Goal: Use online tool/utility: Utilize a website feature to perform a specific function

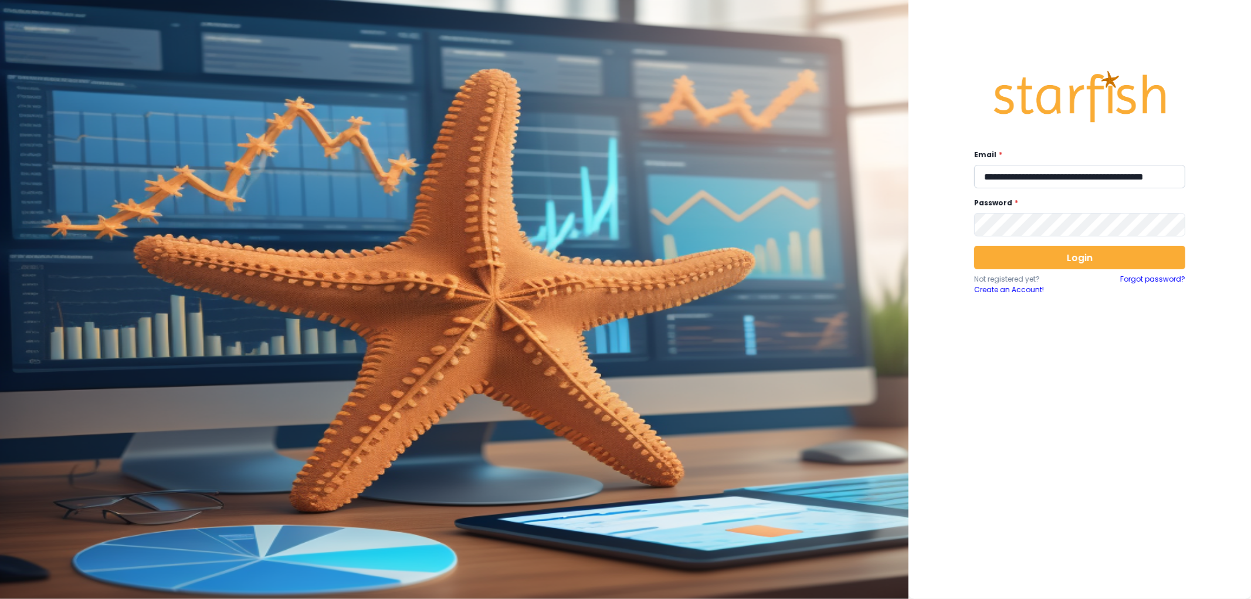
click at [1056, 173] on input "**********" at bounding box center [1079, 176] width 211 height 23
type input "**********"
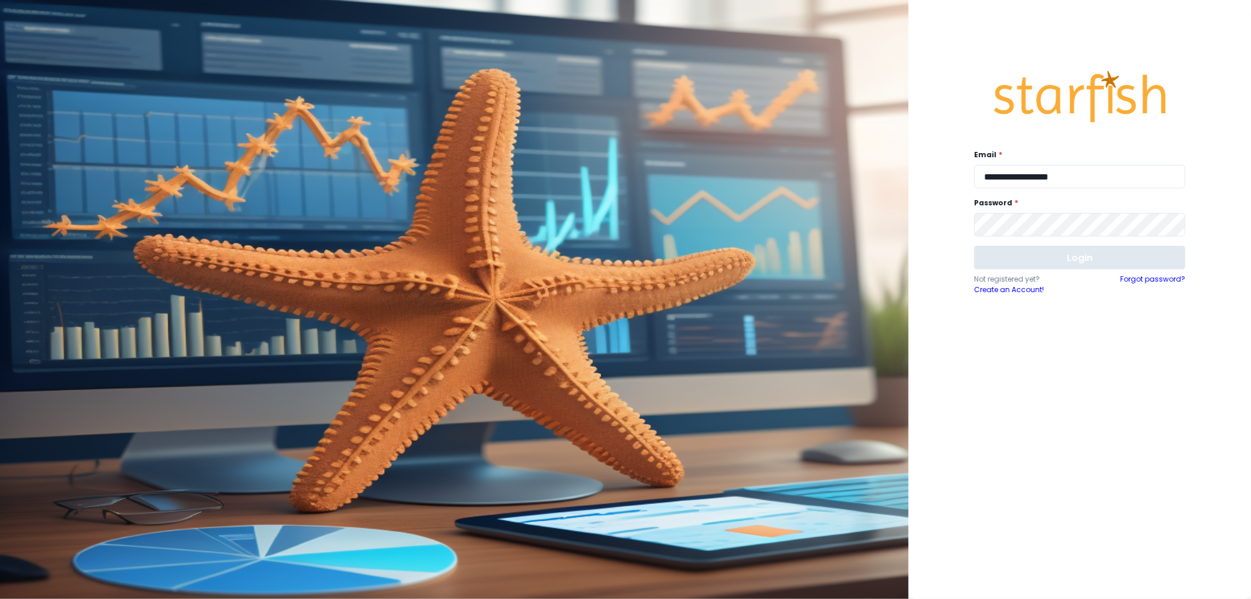
click at [1062, 256] on button "Login" at bounding box center [1079, 257] width 211 height 23
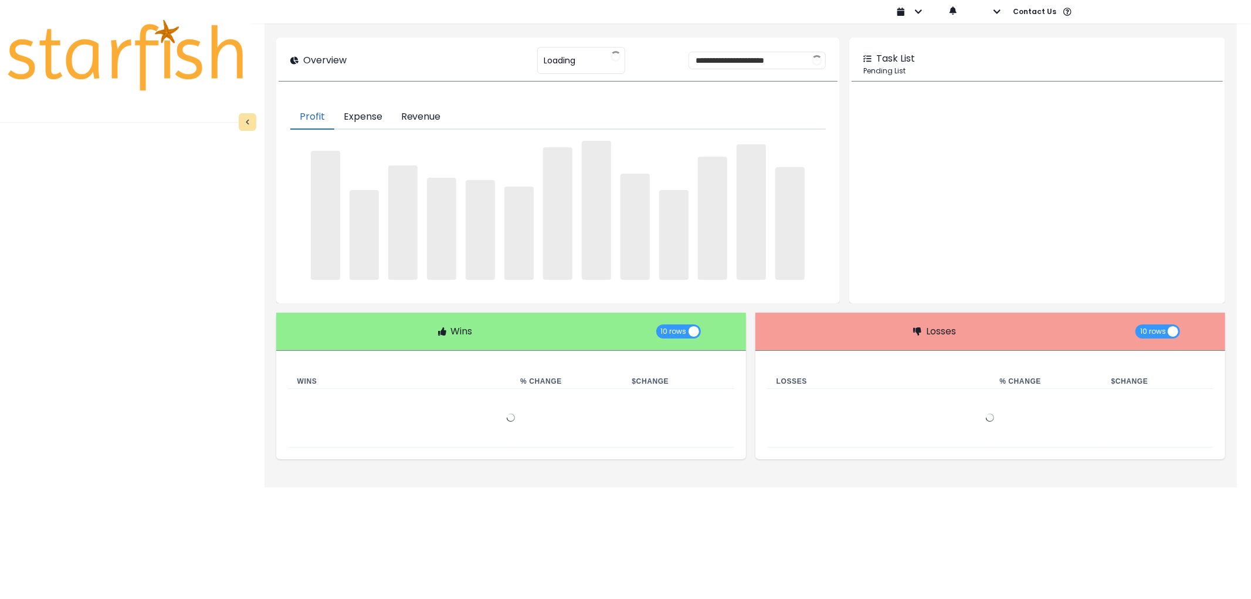
type input "********"
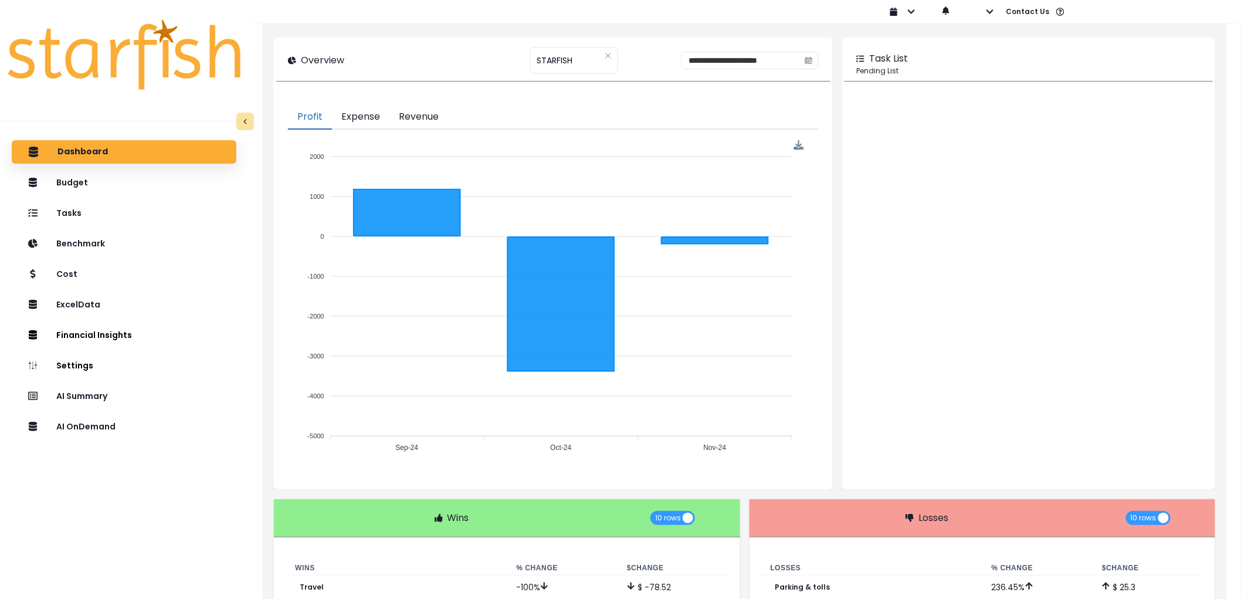
click at [182, 442] on div "Dashboard Budget Tasks Benchmark Cost ExcelData Financial Insights Location Ana…" at bounding box center [124, 393] width 248 height 511
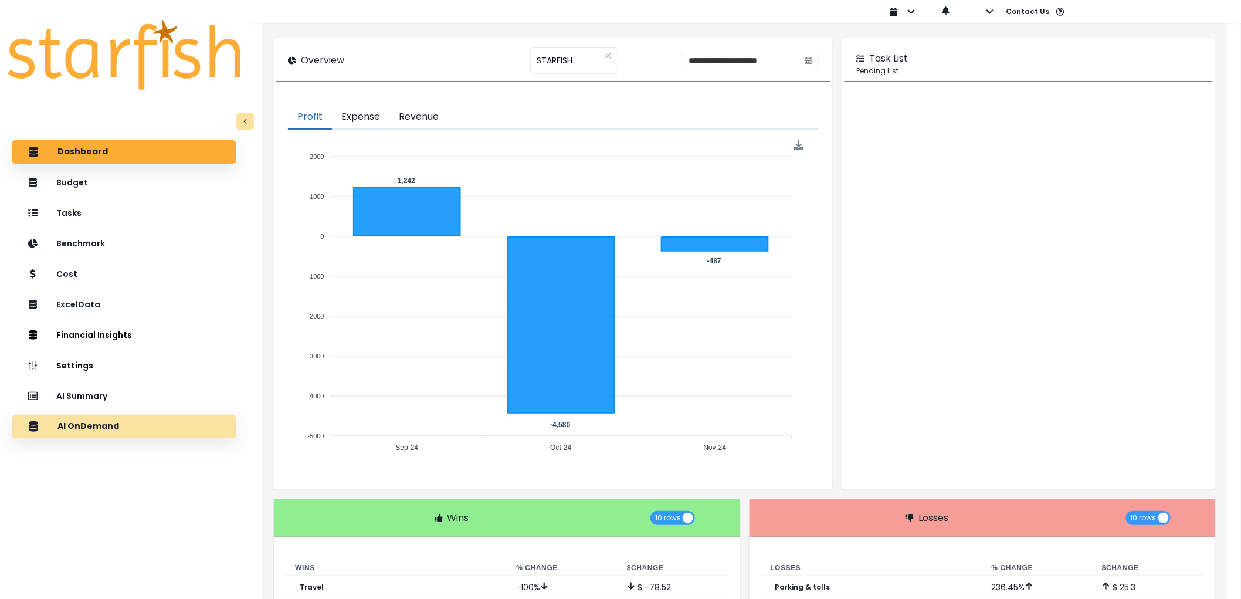
click at [175, 428] on div "AI OnDemand" at bounding box center [124, 426] width 206 height 25
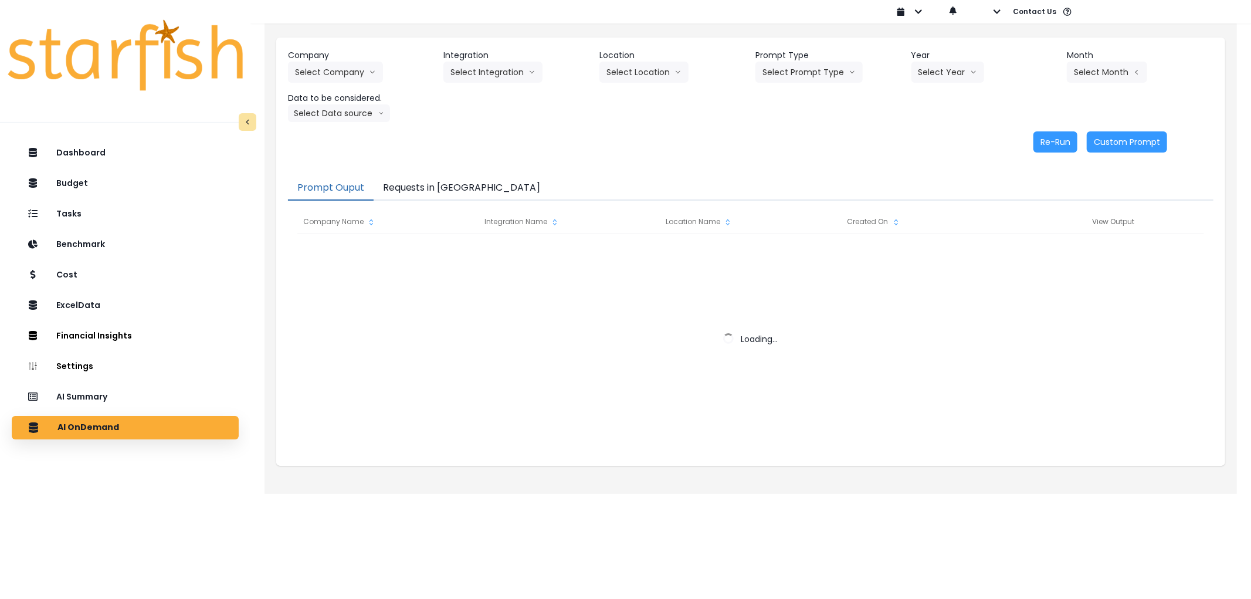
click at [413, 178] on button "Requests in [GEOGRAPHIC_DATA]" at bounding box center [462, 188] width 177 height 25
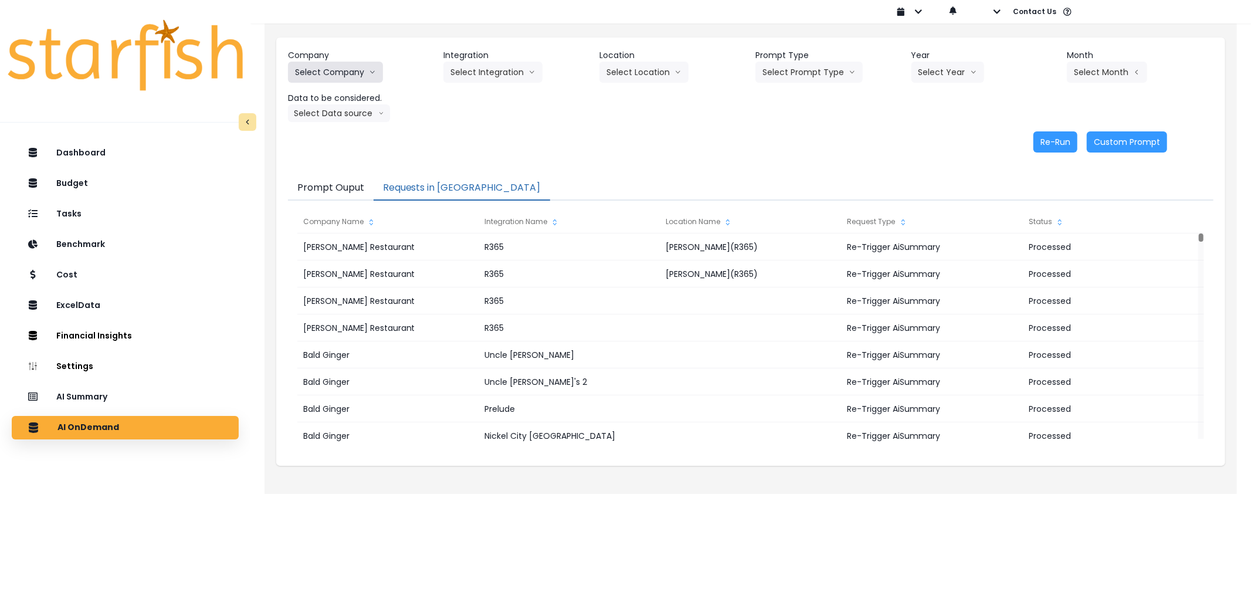
click at [332, 81] on button "Select Company" at bounding box center [335, 72] width 95 height 21
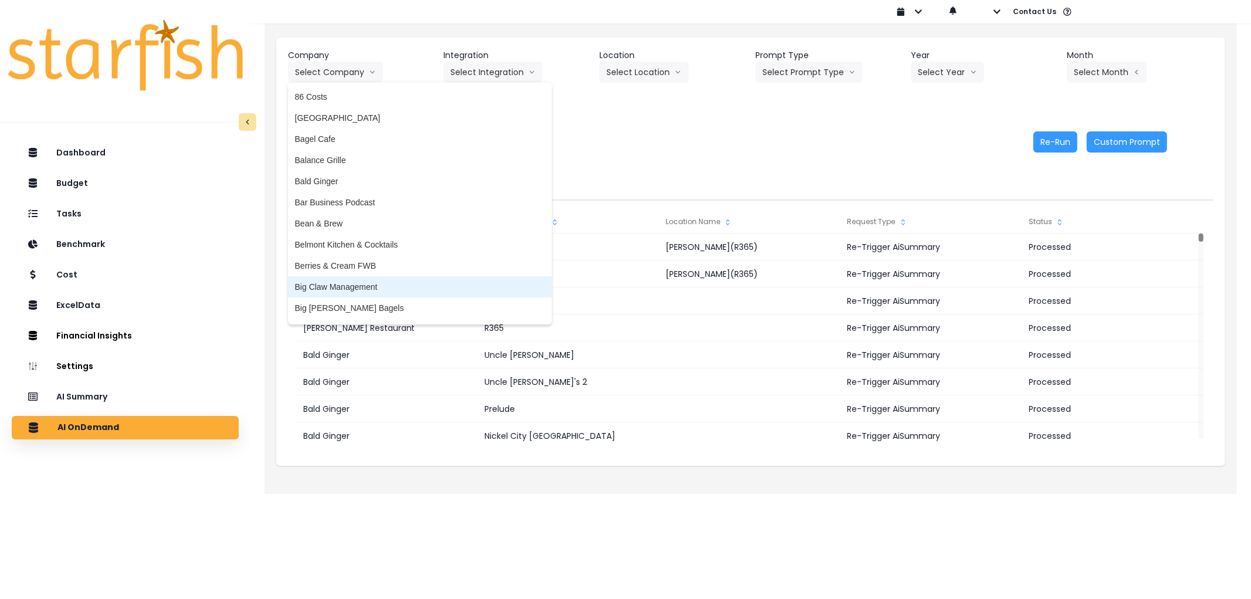
click at [368, 290] on span "Big Claw Management" at bounding box center [420, 287] width 250 height 12
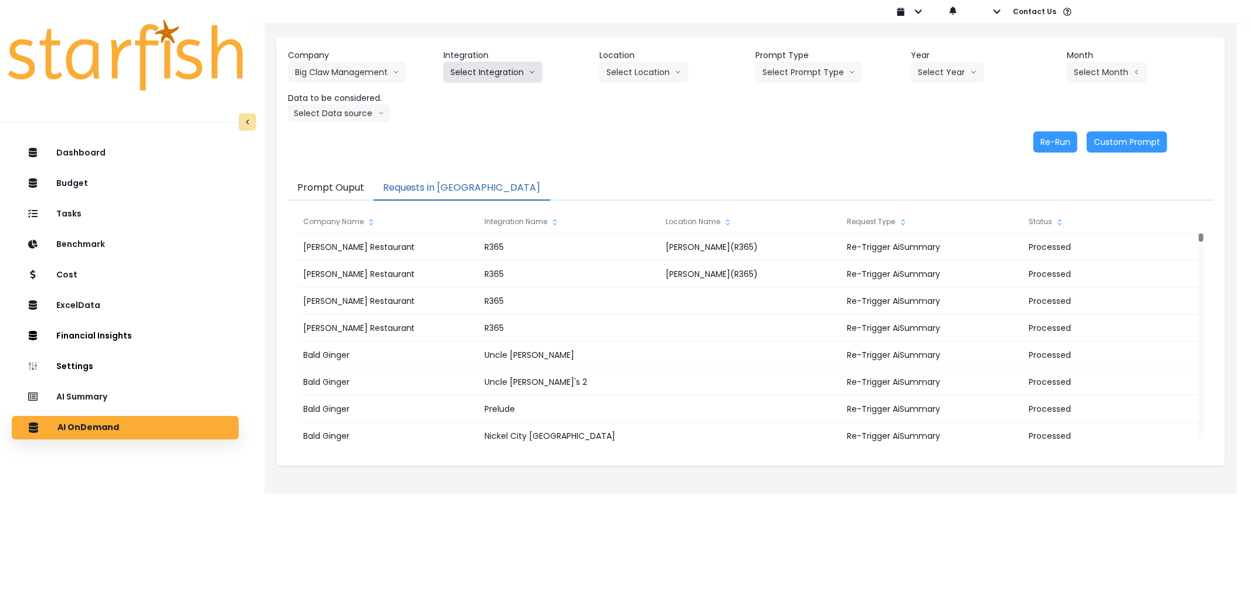
click at [481, 72] on button "Select Integration" at bounding box center [492, 72] width 99 height 21
click at [469, 95] on span "R365" at bounding box center [459, 97] width 19 height 12
click at [801, 75] on button "Select Prompt Type" at bounding box center [808, 72] width 107 height 21
click at [646, 74] on button "Select Location" at bounding box center [643, 72] width 89 height 21
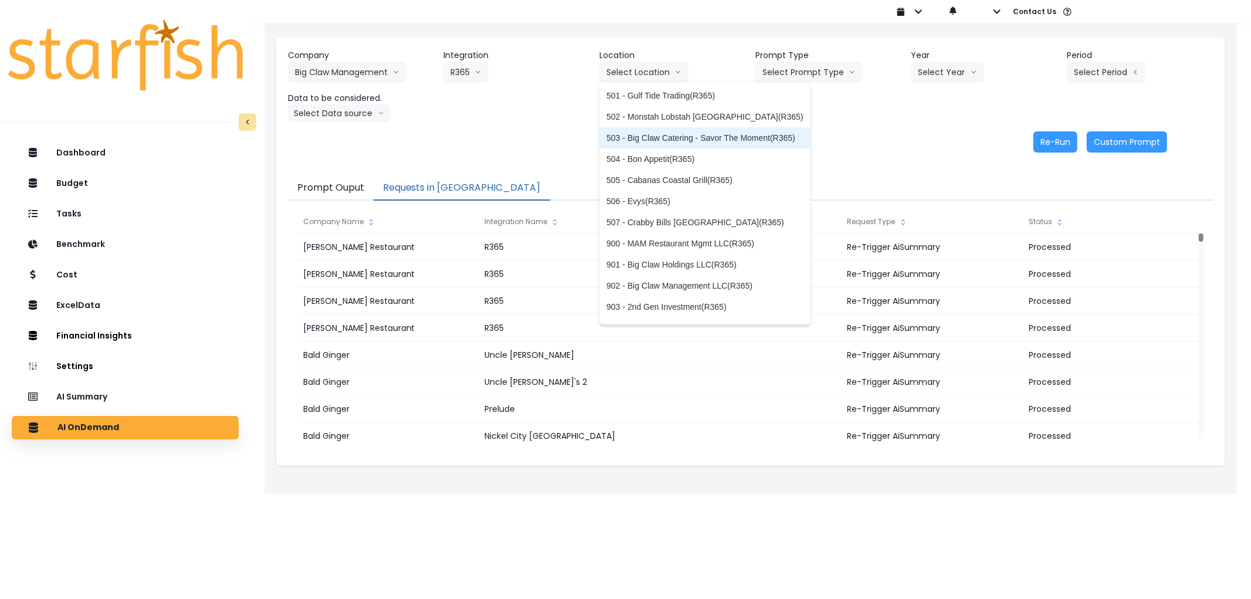
scroll to position [124, 0]
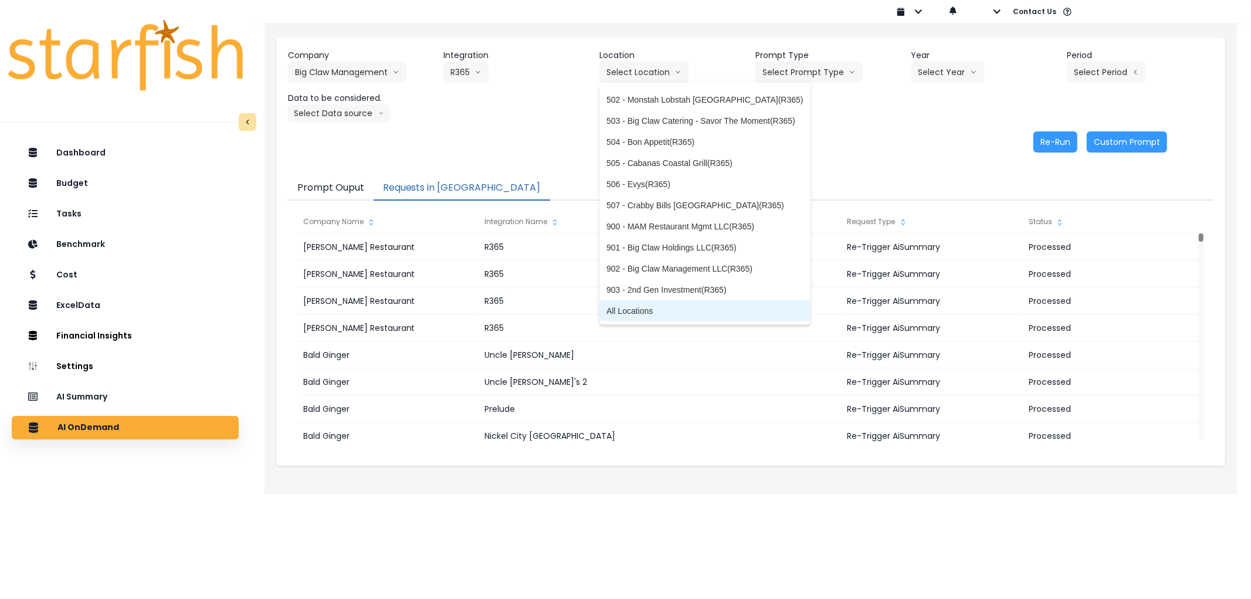
click at [669, 305] on span "All Locations" at bounding box center [704, 311] width 197 height 12
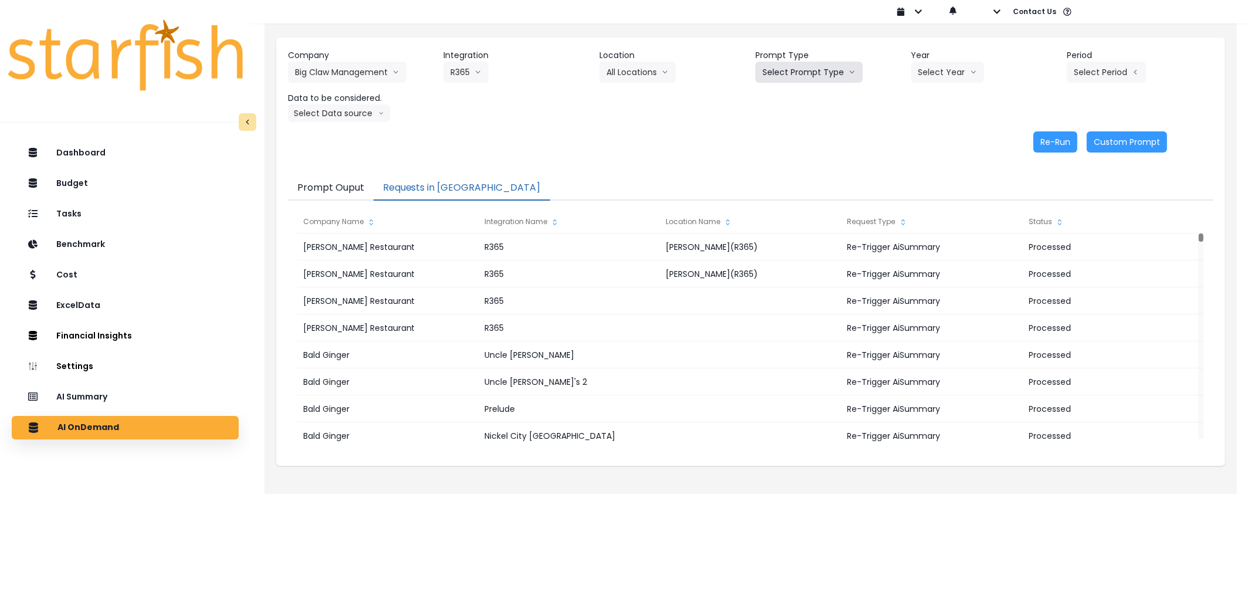
click at [790, 76] on button "Select Prompt Type" at bounding box center [808, 72] width 107 height 21
click at [793, 135] on span "Error Task" at bounding box center [795, 139] width 66 height 12
click at [956, 70] on button "Select Year" at bounding box center [947, 72] width 73 height 21
click at [919, 140] on span "2025" at bounding box center [927, 139] width 18 height 12
click at [1107, 74] on button "Select Period" at bounding box center [1106, 72] width 79 height 21
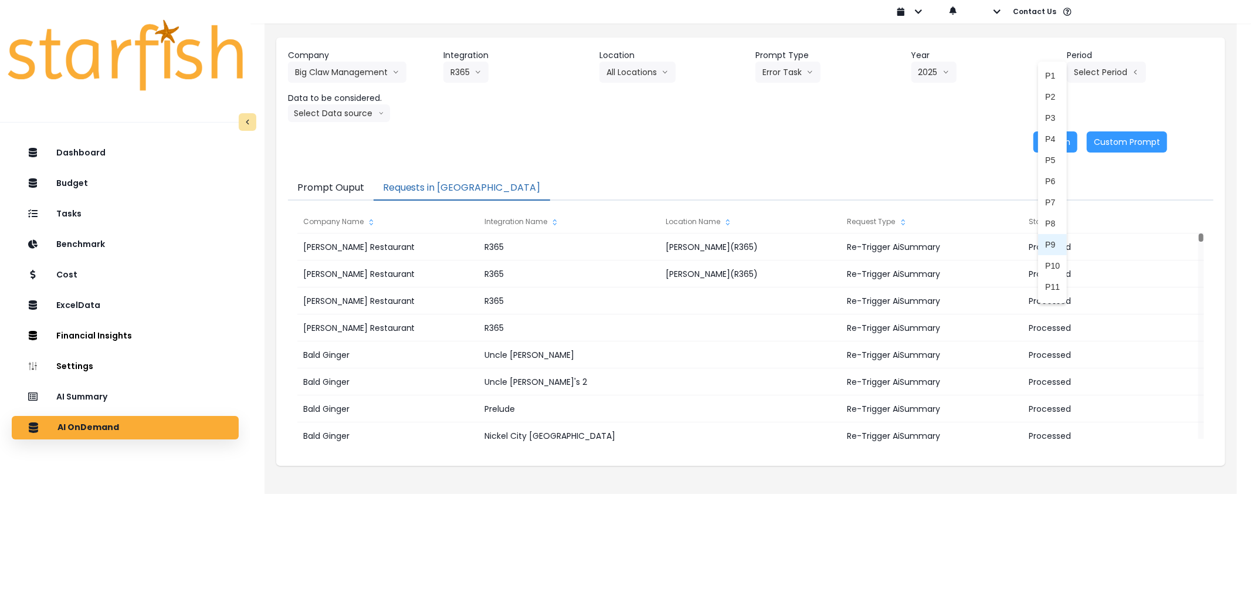
click at [1045, 240] on span "P9" at bounding box center [1052, 245] width 15 height 12
click at [357, 124] on div "Company Big Claw Management 86 Costs Asti Bagel Cafe Balance Grille Bald Ginger…" at bounding box center [750, 101] width 949 height 127
click at [361, 116] on button "Select Data source" at bounding box center [339, 113] width 102 height 18
click at [352, 134] on span "Comparison overtime" at bounding box center [334, 136] width 78 height 12
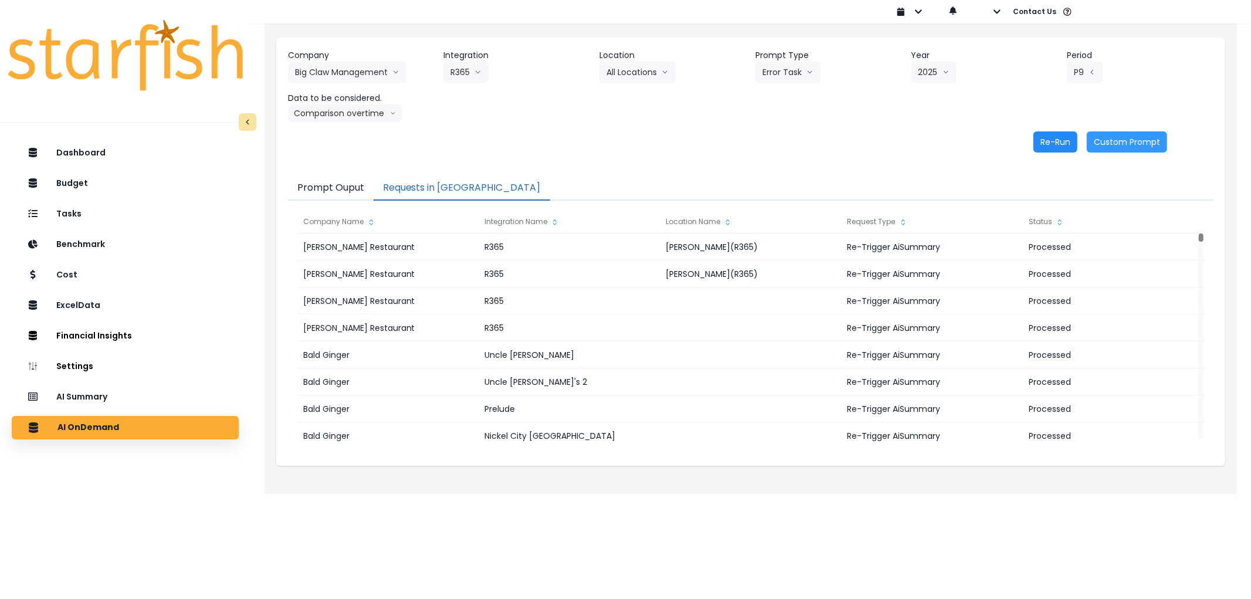
click at [1061, 148] on button "Re-Run" at bounding box center [1055, 141] width 44 height 21
